Goal: Task Accomplishment & Management: Complete application form

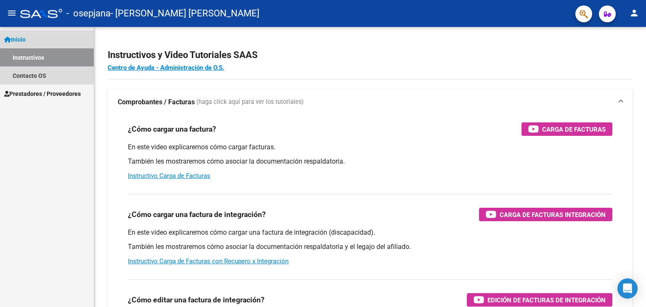
click at [37, 32] on link "Inicio" at bounding box center [47, 39] width 94 height 18
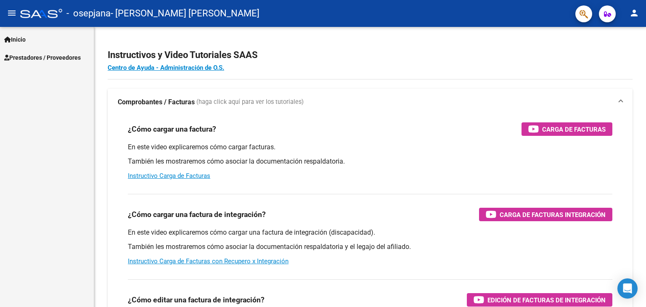
click at [36, 51] on link "Prestadores / Proveedores" at bounding box center [47, 57] width 94 height 18
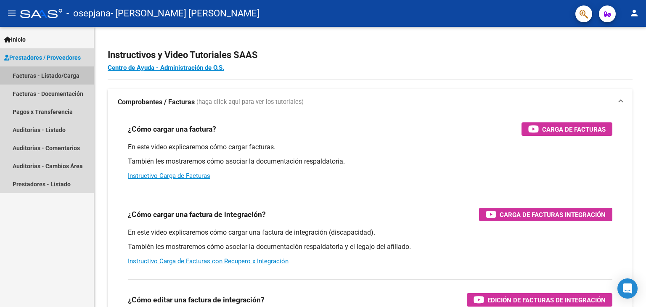
click at [37, 72] on link "Facturas - Listado/Carga" at bounding box center [47, 75] width 94 height 18
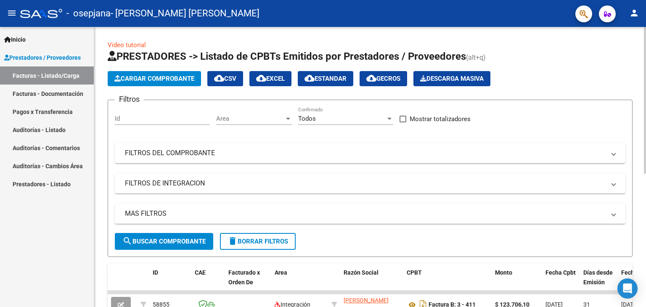
click at [146, 78] on span "Cargar Comprobante" at bounding box center [154, 79] width 80 height 8
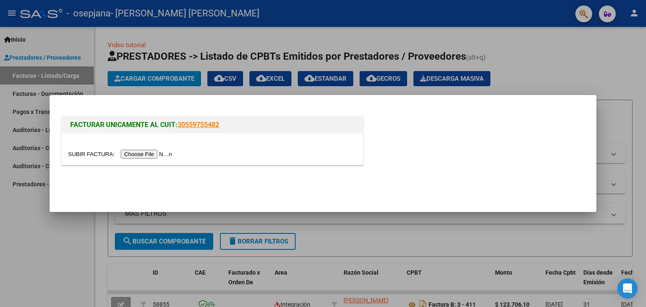
click at [147, 152] on input "file" at bounding box center [121, 154] width 106 height 9
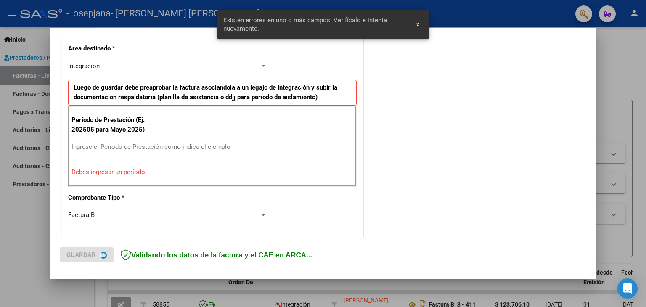
scroll to position [192, 0]
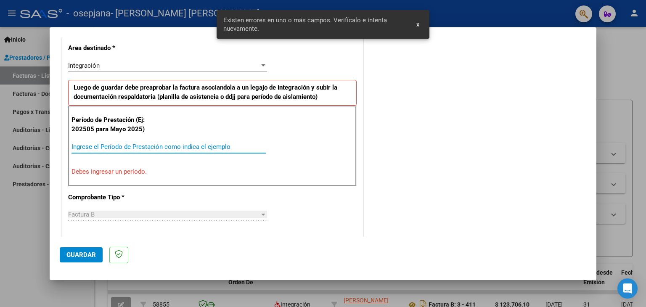
click at [168, 146] on input "Ingrese el Período de Prestación como indica el ejemplo" at bounding box center [168, 147] width 194 height 8
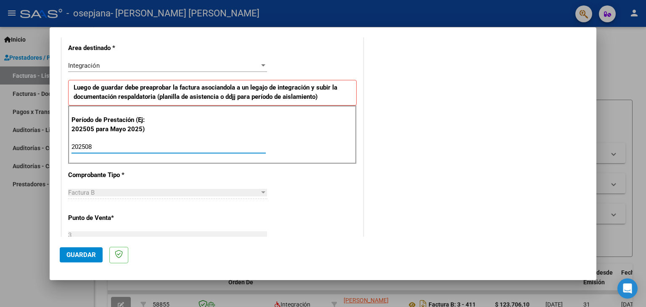
type input "202508"
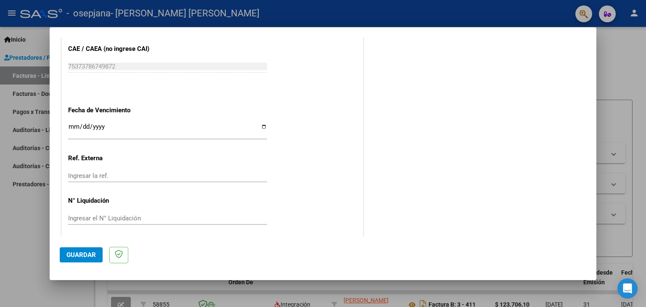
scroll to position [540, 0]
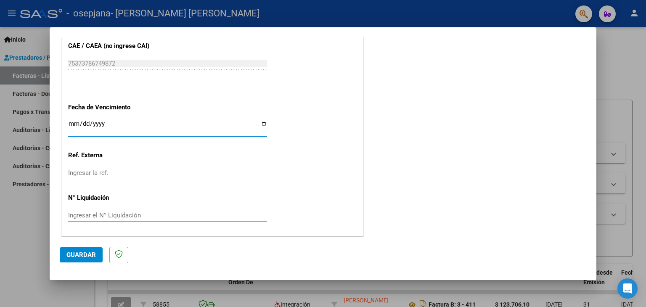
click at [262, 123] on input "Ingresar la fecha" at bounding box center [167, 126] width 199 height 13
type input "[DATE]"
click at [82, 256] on span "Guardar" at bounding box center [80, 255] width 29 height 8
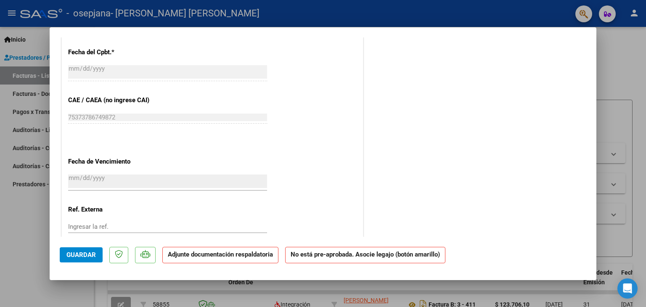
scroll to position [485, 0]
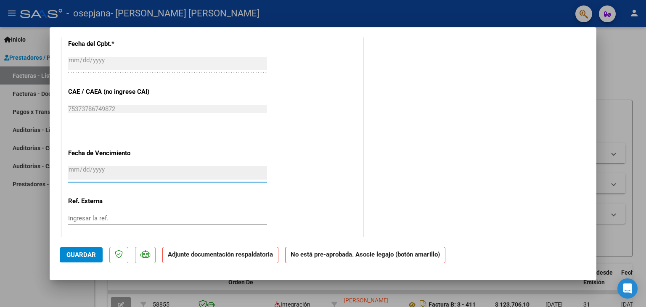
click at [81, 166] on input "[DATE]" at bounding box center [167, 172] width 199 height 13
click at [73, 169] on input "[DATE]" at bounding box center [167, 172] width 199 height 13
click at [127, 164] on div "[DATE] Ingresar la fecha" at bounding box center [167, 173] width 199 height 18
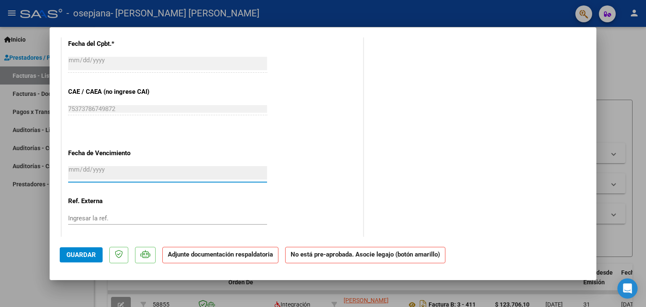
click at [144, 172] on input "[DATE]" at bounding box center [167, 172] width 199 height 13
click at [117, 148] on p "Fecha de Vencimiento" at bounding box center [111, 153] width 87 height 10
click at [123, 174] on input "[DATE]" at bounding box center [167, 172] width 199 height 13
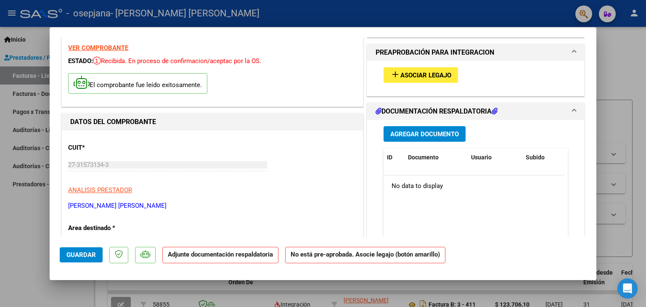
scroll to position [0, 0]
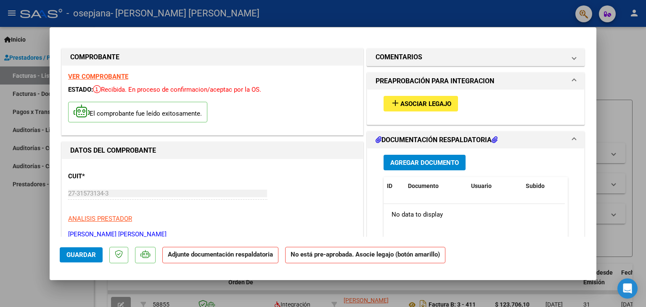
click at [434, 105] on span "Asociar Legajo" at bounding box center [425, 104] width 51 height 8
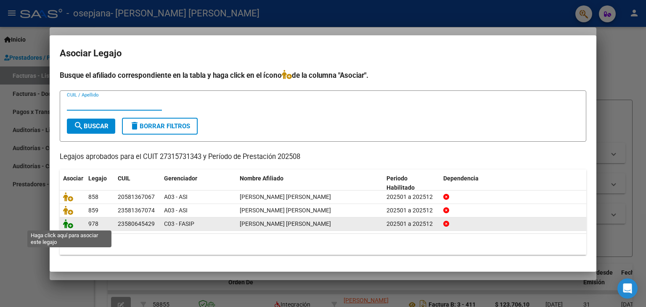
click at [70, 223] on icon at bounding box center [68, 223] width 10 height 9
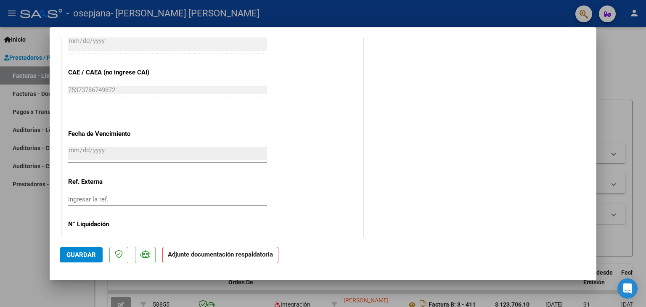
scroll to position [519, 0]
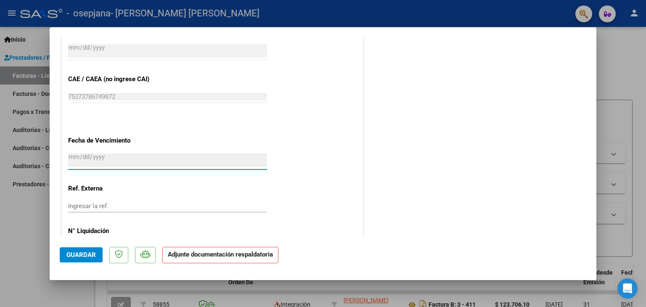
click at [163, 162] on input "[DATE]" at bounding box center [167, 160] width 199 height 13
click at [109, 139] on p "Fecha de Vencimiento" at bounding box center [111, 141] width 87 height 10
click at [116, 157] on input "[DATE]" at bounding box center [167, 160] width 199 height 13
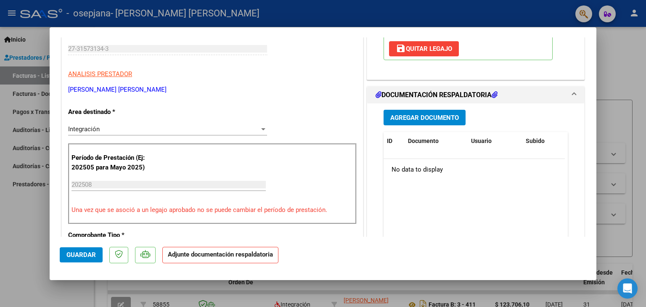
scroll to position [143, 0]
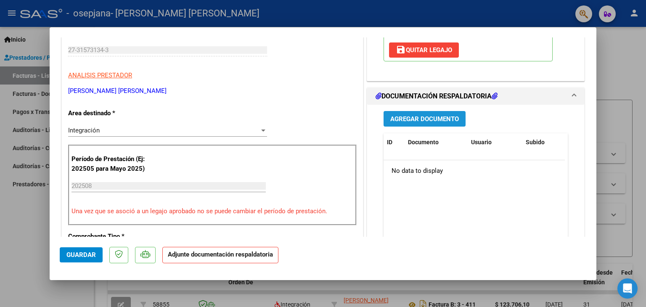
click at [419, 123] on span "Agregar Documento" at bounding box center [424, 119] width 69 height 8
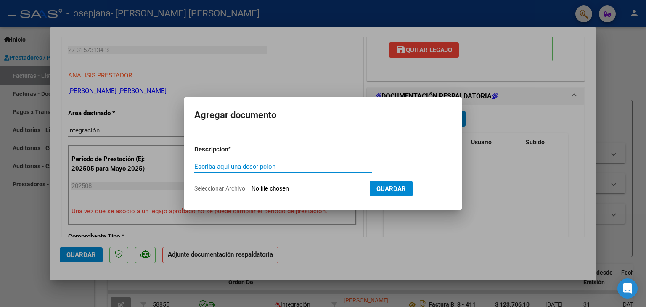
click at [266, 166] on input "Escriba aquí una descripcion" at bounding box center [282, 167] width 177 height 8
type input "planilla asistencia"
click at [275, 188] on input "Seleccionar Archivo" at bounding box center [307, 189] width 111 height 8
type input "C:\fakepath\Agoso [PERSON_NAME].pdf"
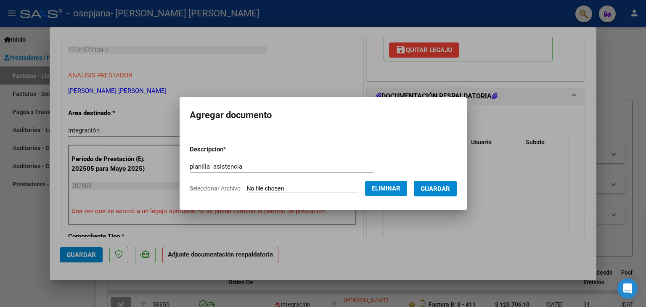
click at [439, 187] on span "Guardar" at bounding box center [435, 189] width 29 height 8
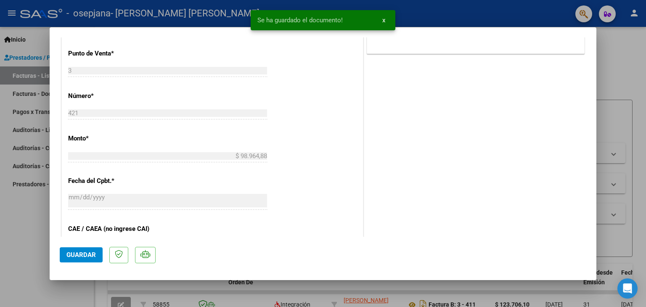
scroll to position [552, 0]
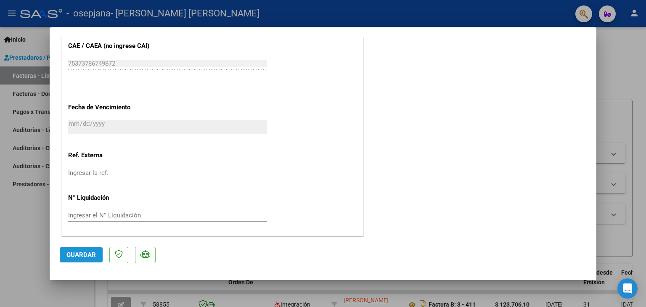
click at [70, 256] on span "Guardar" at bounding box center [80, 255] width 29 height 8
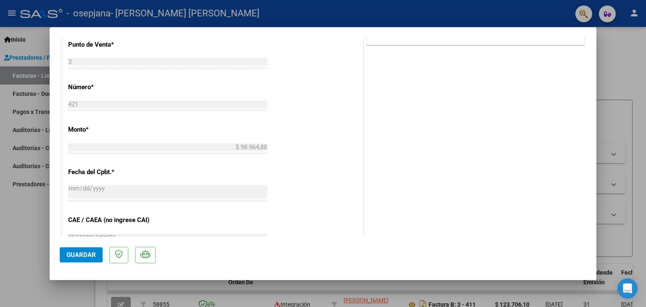
scroll to position [0, 0]
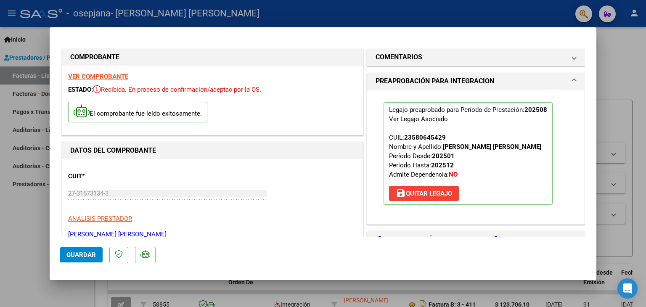
click at [93, 78] on strong "VER COMPROBANTE" at bounding box center [98, 77] width 60 height 8
click at [601, 53] on div at bounding box center [323, 153] width 646 height 307
type input "$ 0,00"
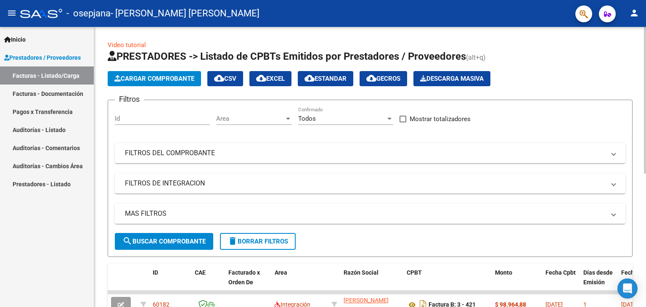
click at [173, 79] on span "Cargar Comprobante" at bounding box center [154, 79] width 80 height 8
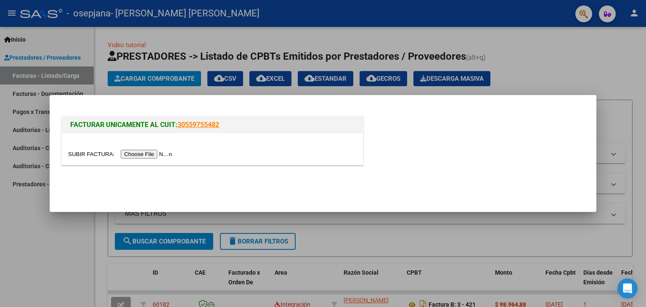
click at [150, 156] on input "file" at bounding box center [121, 154] width 106 height 9
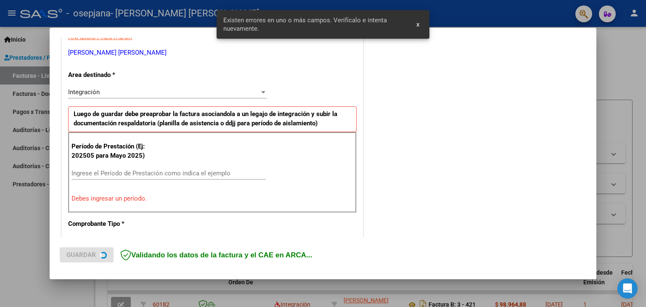
scroll to position [192, 0]
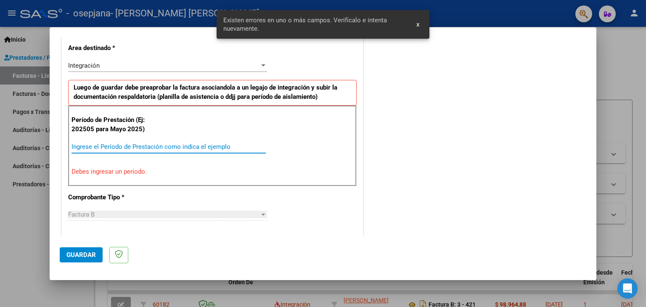
click at [119, 145] on input "Ingrese el Período de Prestación como indica el ejemplo" at bounding box center [168, 147] width 194 height 8
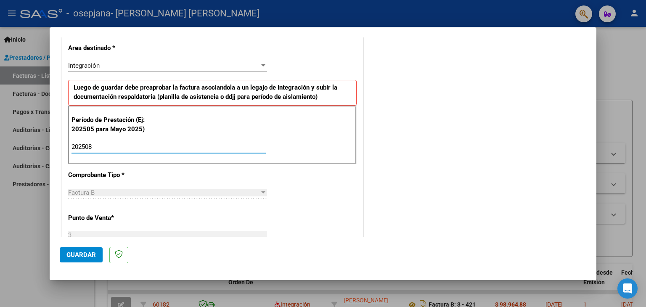
type input "202508"
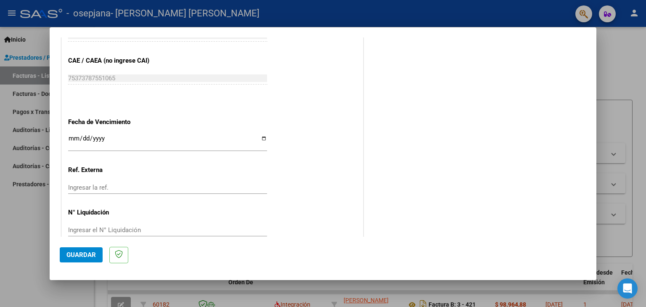
scroll to position [540, 0]
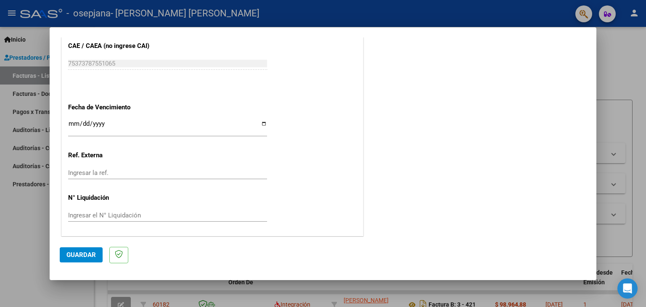
click at [261, 124] on input "Ingresar la fecha" at bounding box center [167, 126] width 199 height 13
type input "[DATE]"
click at [80, 256] on span "Guardar" at bounding box center [80, 255] width 29 height 8
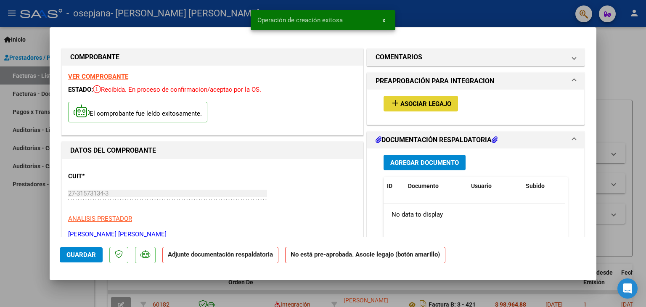
click at [436, 105] on span "Asociar Legajo" at bounding box center [425, 104] width 51 height 8
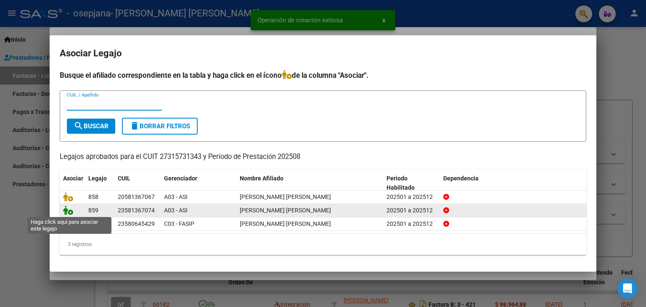
click at [69, 211] on icon at bounding box center [68, 210] width 10 height 9
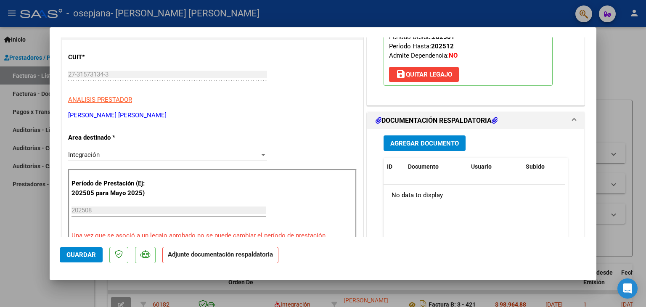
scroll to position [124, 0]
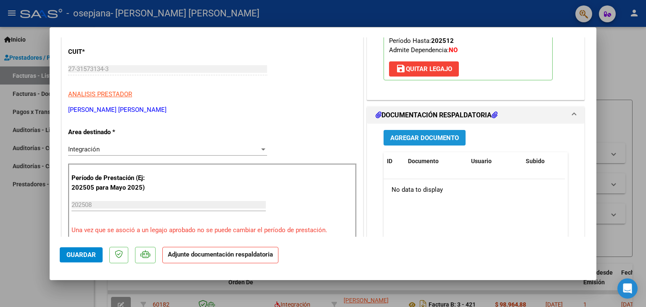
click at [455, 134] on button "Agregar Documento" at bounding box center [425, 138] width 82 height 16
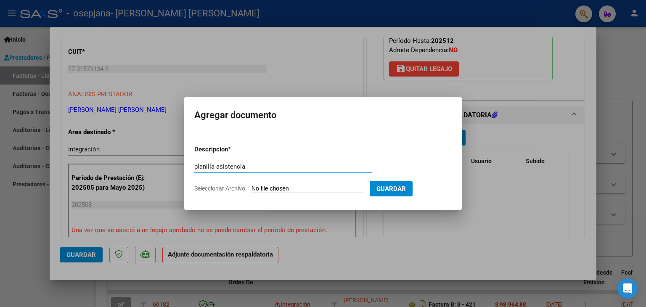
type input "planilla asistencia"
click at [276, 185] on input "Seleccionar Archivo" at bounding box center [307, 189] width 111 height 8
type input "C:\fakepath\agosto [PERSON_NAME].pdf"
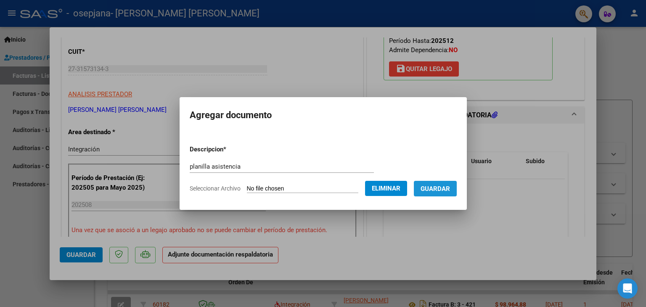
click at [450, 186] on span "Guardar" at bounding box center [435, 189] width 29 height 8
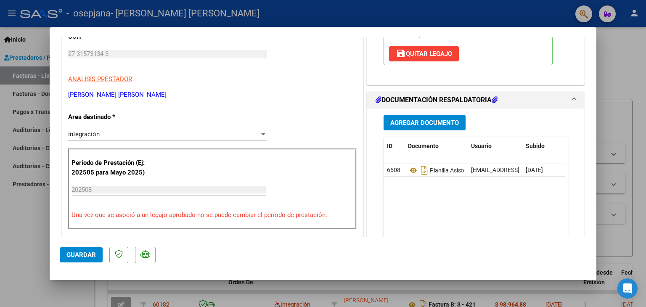
scroll to position [141, 0]
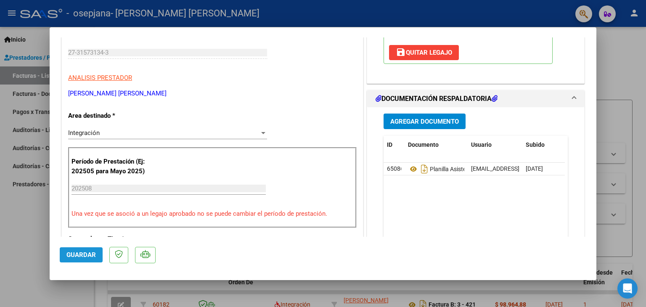
click at [74, 254] on span "Guardar" at bounding box center [80, 255] width 29 height 8
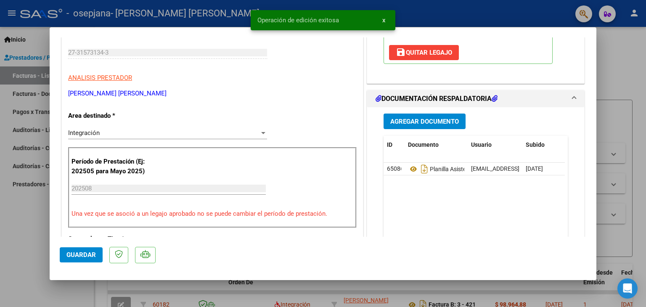
click at [24, 58] on div at bounding box center [323, 153] width 646 height 307
type input "$ 0,00"
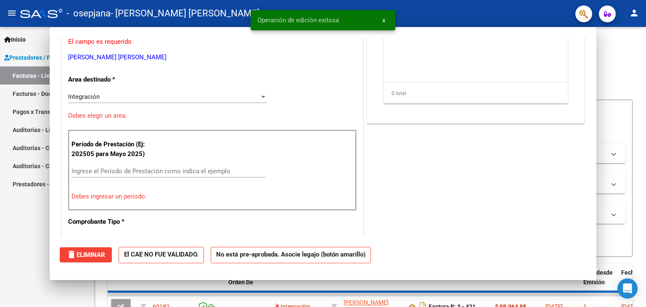
scroll to position [0, 0]
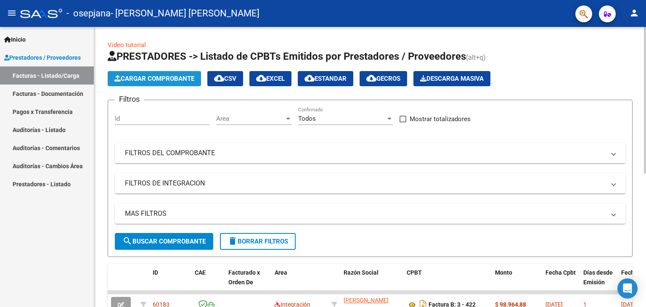
click at [148, 74] on button "Cargar Comprobante" at bounding box center [154, 78] width 93 height 15
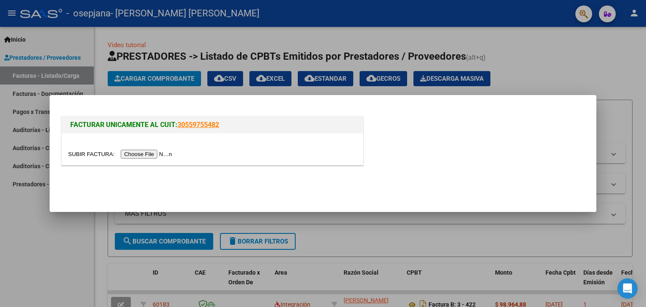
click at [165, 155] on input "file" at bounding box center [121, 154] width 106 height 9
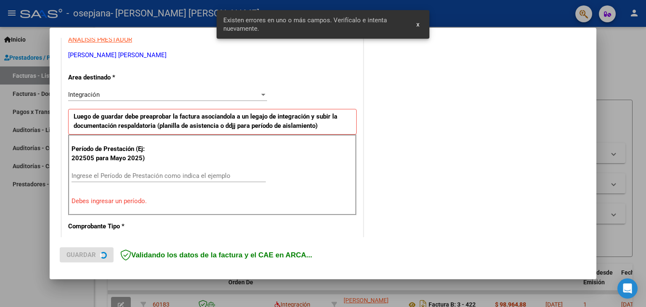
scroll to position [177, 0]
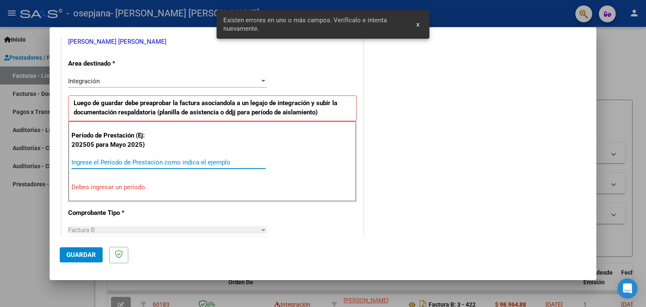
click at [160, 160] on input "Ingrese el Período de Prestación como indica el ejemplo" at bounding box center [168, 163] width 194 height 8
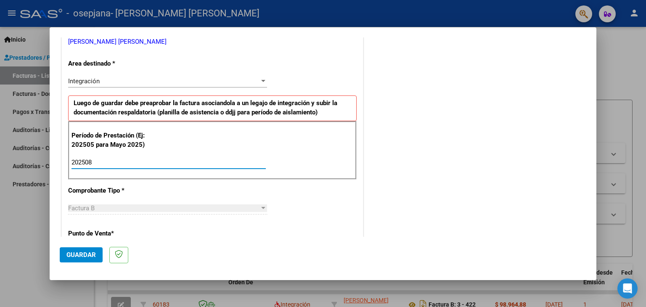
type input "202508"
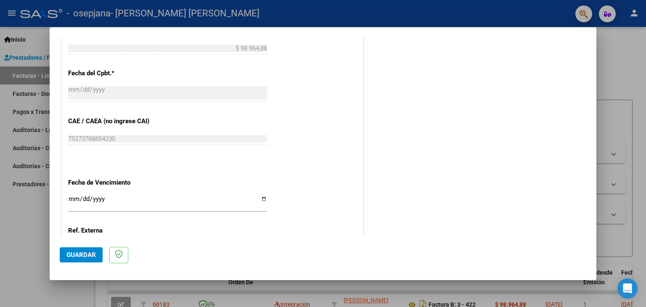
scroll to position [458, 0]
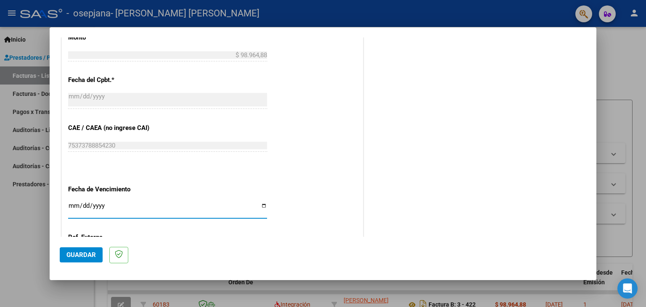
click at [168, 206] on input "Ingresar la fecha" at bounding box center [167, 208] width 199 height 13
click at [263, 202] on input "Ingresar la fecha" at bounding box center [167, 208] width 199 height 13
click at [261, 207] on input "Ingresar la fecha" at bounding box center [167, 208] width 199 height 13
type input "[DATE]"
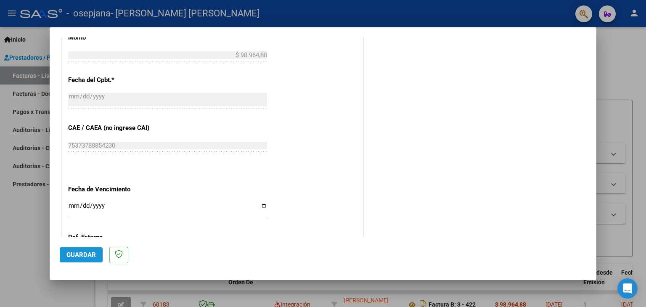
click at [85, 251] on span "Guardar" at bounding box center [80, 255] width 29 height 8
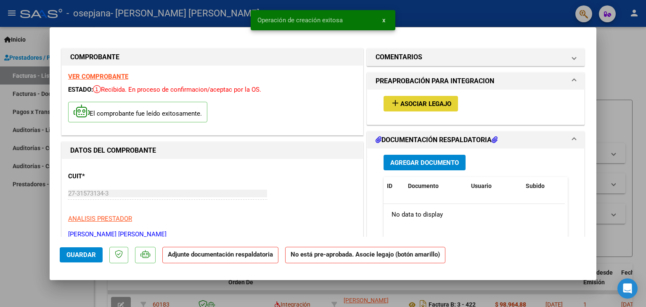
click at [409, 99] on button "add Asociar Legajo" at bounding box center [421, 104] width 74 height 16
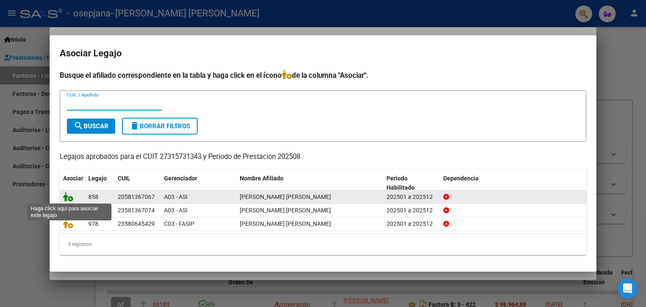
click at [69, 198] on icon at bounding box center [68, 196] width 10 height 9
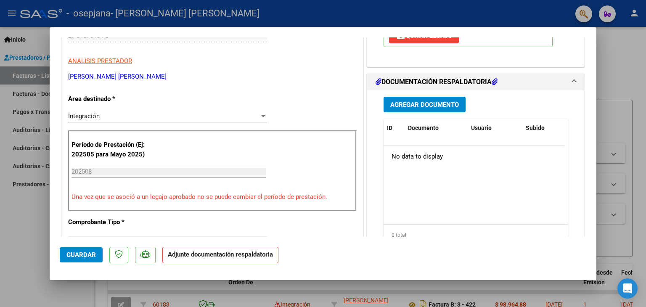
scroll to position [156, 0]
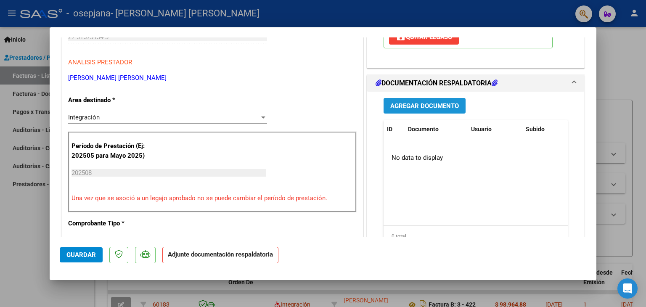
click at [454, 106] on span "Agregar Documento" at bounding box center [424, 106] width 69 height 8
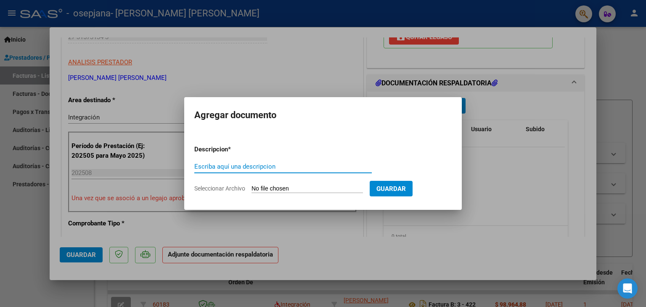
click at [288, 165] on input "Escriba aquí una descripcion" at bounding box center [282, 167] width 177 height 8
type input "planilla asistencia"
click at [294, 188] on input "Seleccionar Archivo" at bounding box center [307, 189] width 111 height 8
type input "C:\fakepath\[PERSON_NAME].pdf"
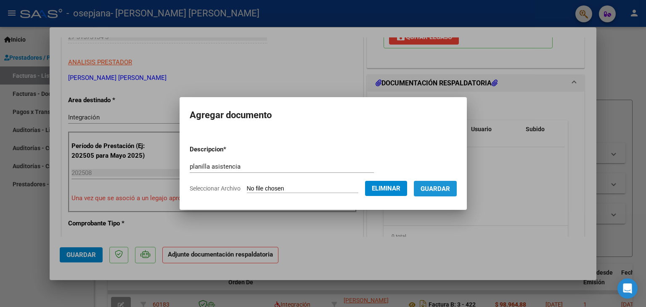
click at [443, 185] on span "Guardar" at bounding box center [435, 189] width 29 height 8
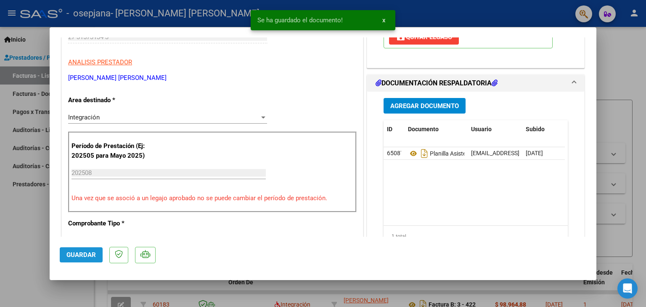
click at [89, 251] on span "Guardar" at bounding box center [80, 255] width 29 height 8
click at [626, 55] on div at bounding box center [323, 153] width 646 height 307
type input "$ 0,00"
